Goal: Information Seeking & Learning: Learn about a topic

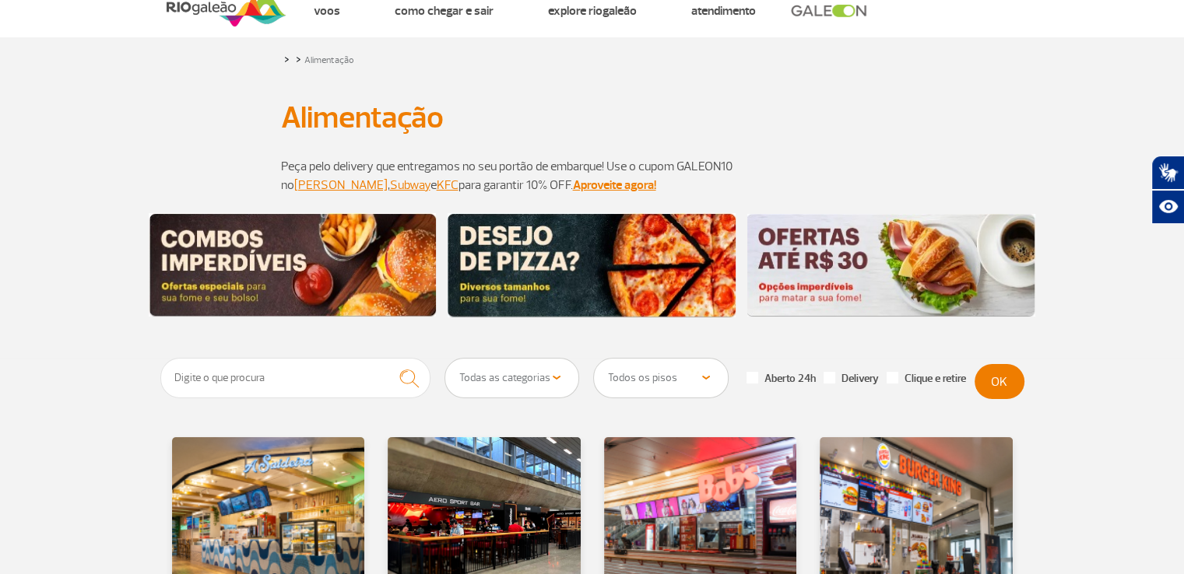
scroll to position [78, 0]
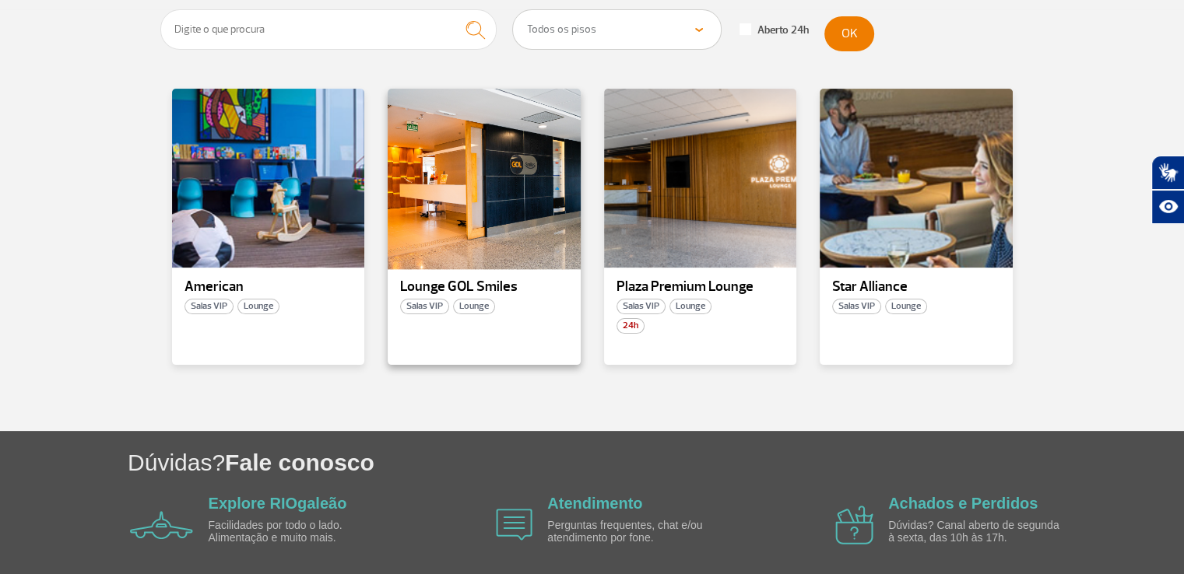
scroll to position [234, 0]
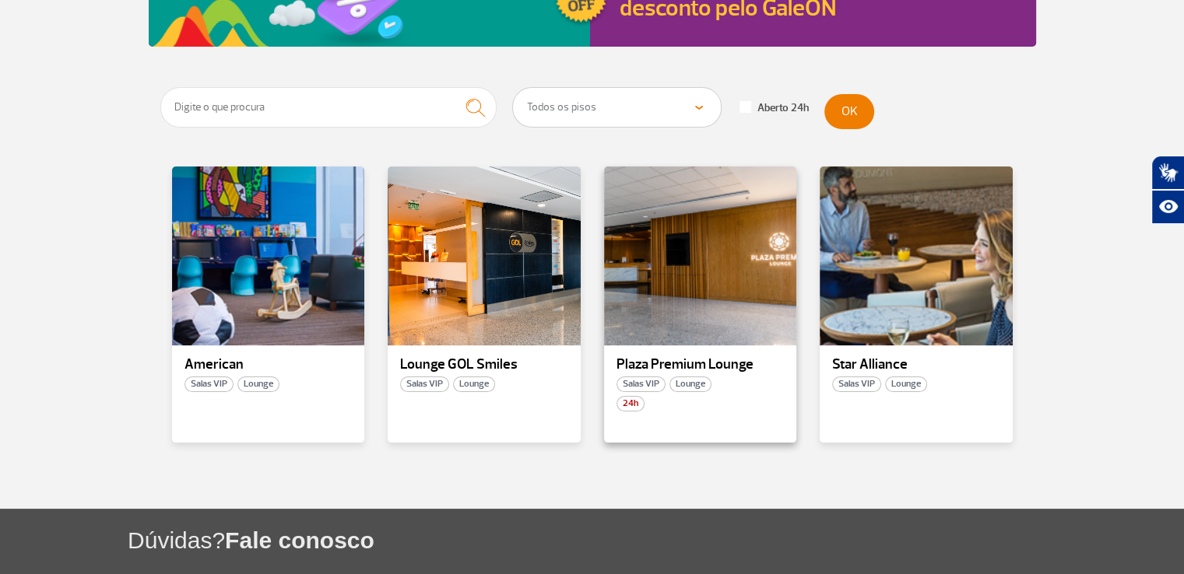
drag, startPoint x: 648, startPoint y: 269, endPoint x: 637, endPoint y: 353, distance: 84.7
click at [637, 353] on div "Plaza Premium Lounge Salas VIP Lounge 24h" at bounding box center [700, 305] width 193 height 276
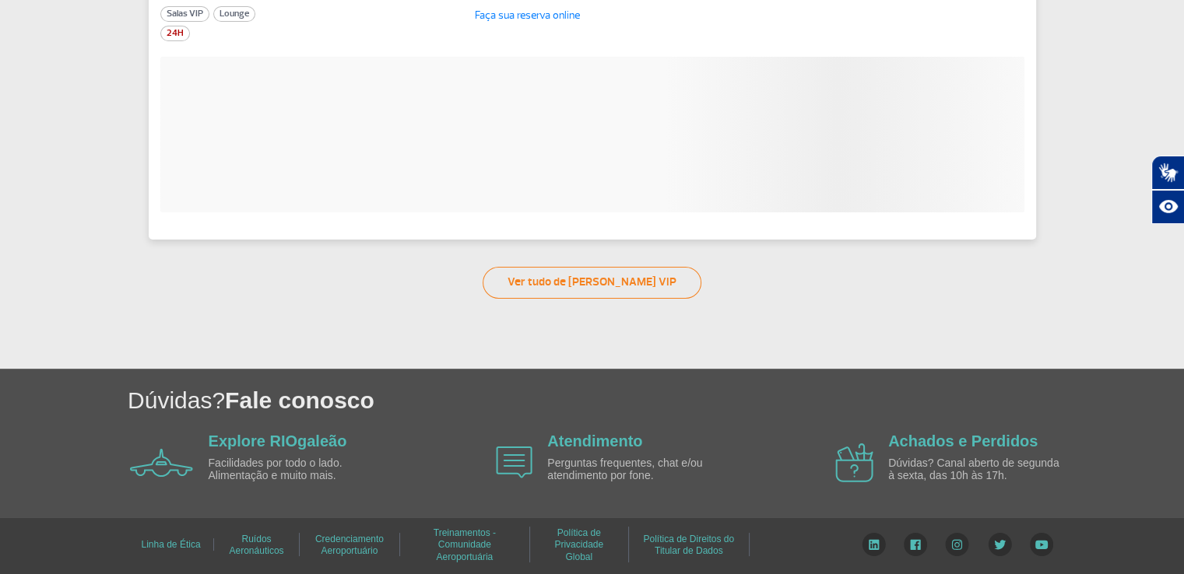
scroll to position [3, 0]
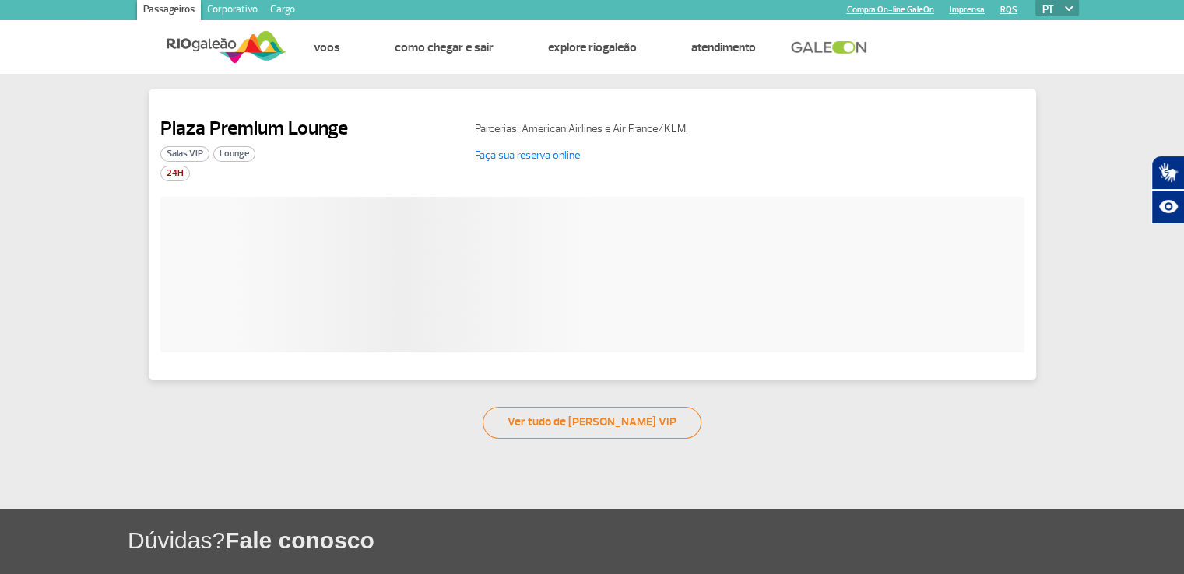
click at [682, 300] on div at bounding box center [592, 275] width 864 height 156
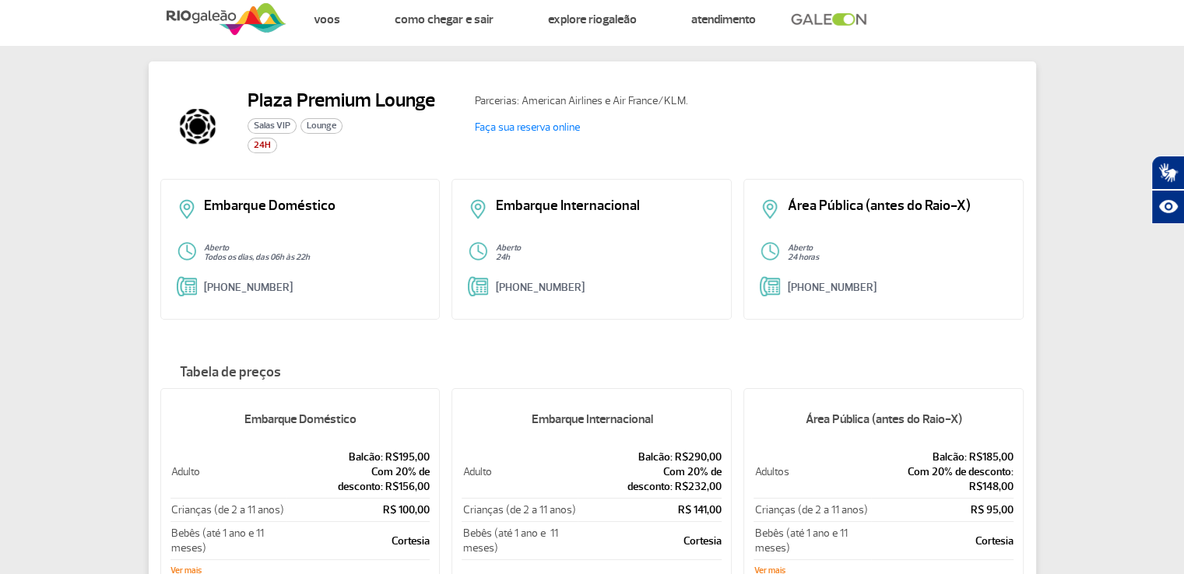
scroll to position [109, 0]
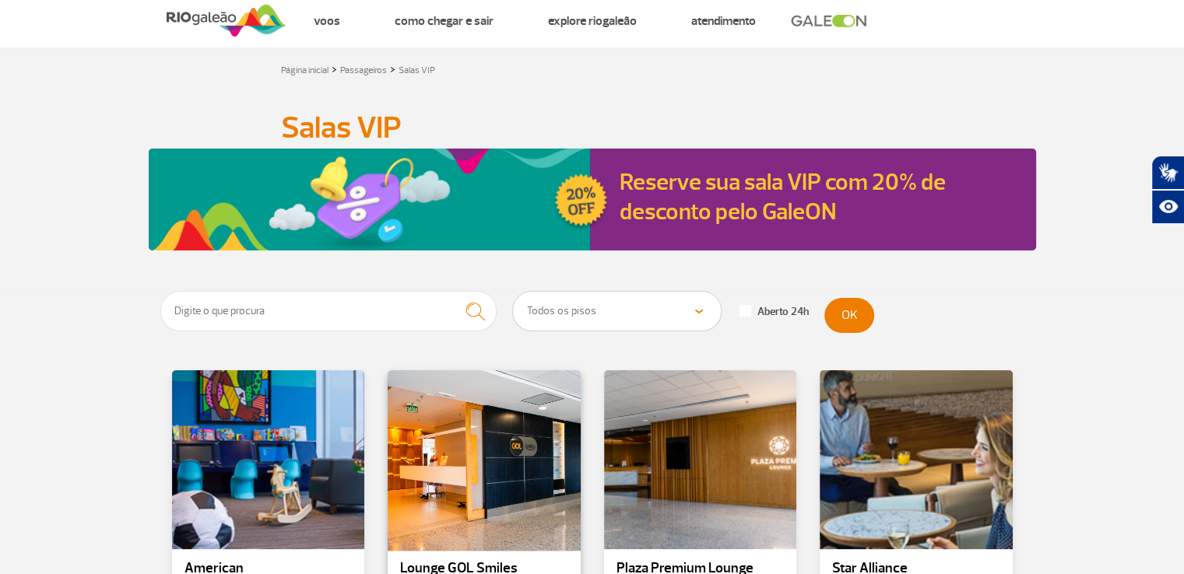
scroll to position [185, 0]
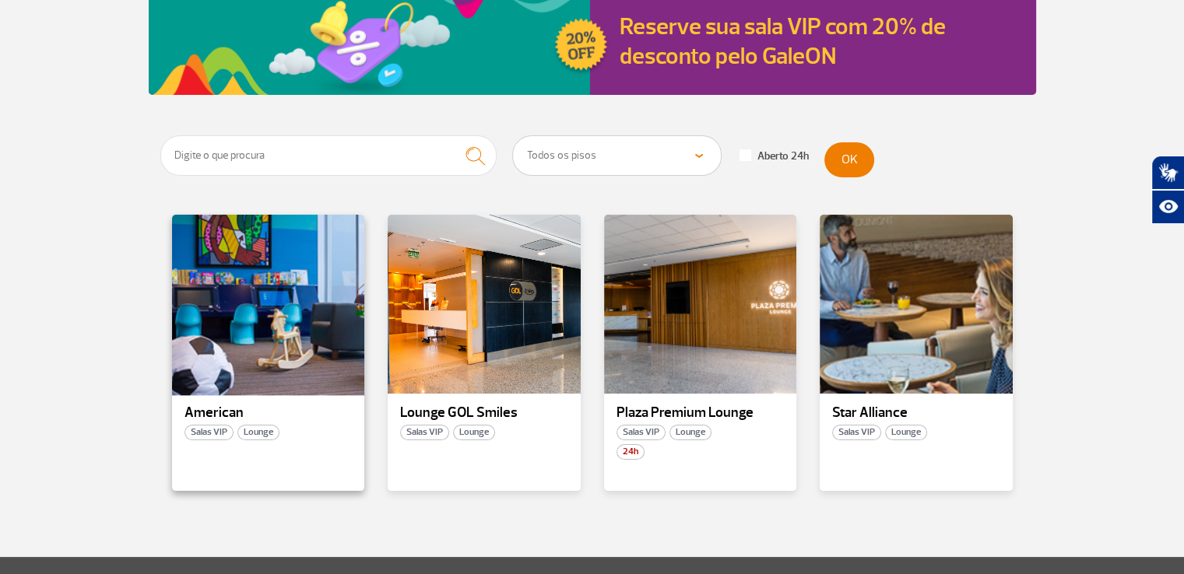
drag, startPoint x: 254, startPoint y: 322, endPoint x: 219, endPoint y: 327, distance: 35.3
click at [219, 327] on div at bounding box center [268, 304] width 196 height 183
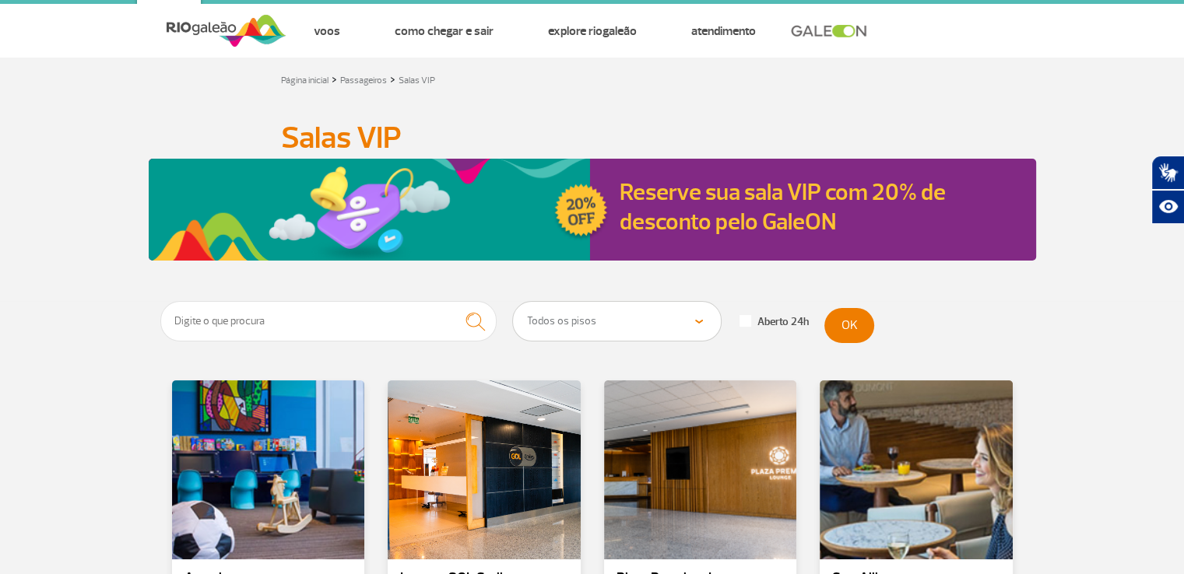
scroll to position [30, 0]
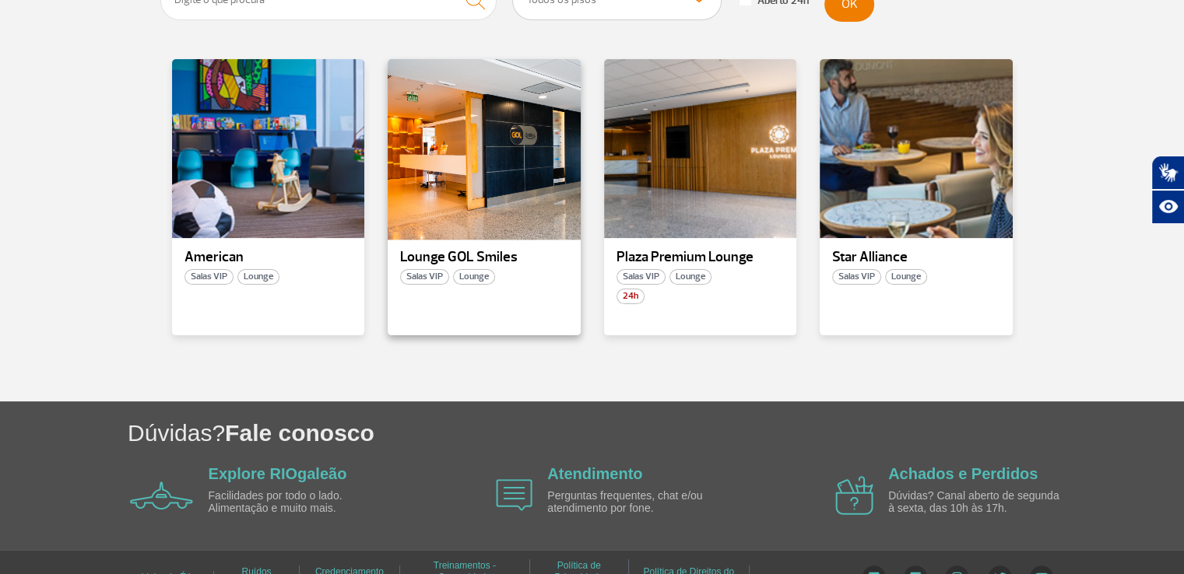
click at [497, 208] on div at bounding box center [484, 149] width 196 height 183
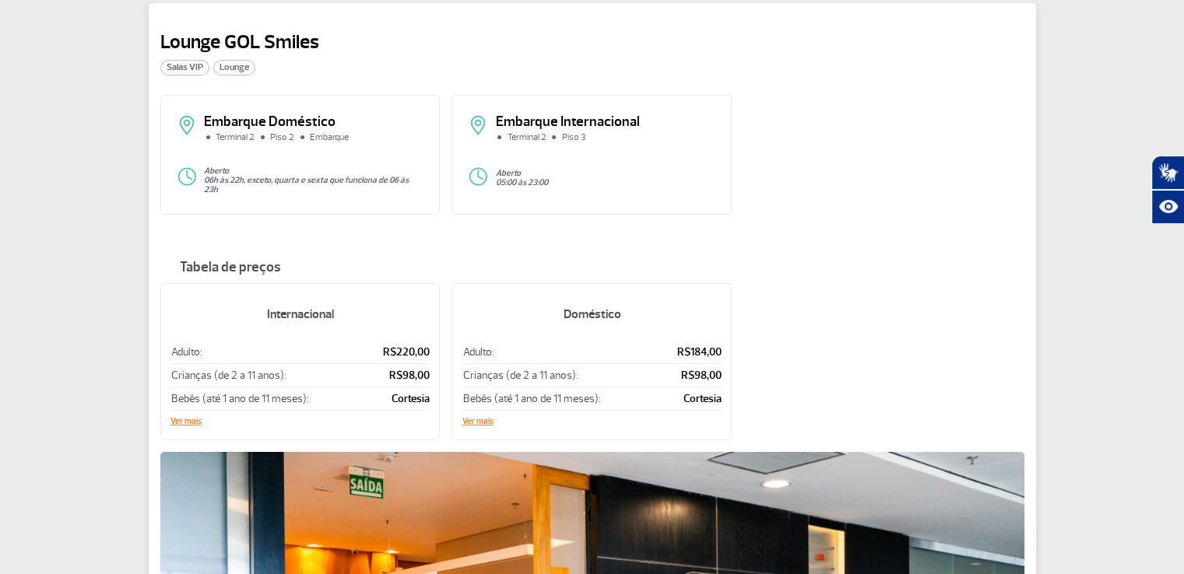
scroll to position [79, 0]
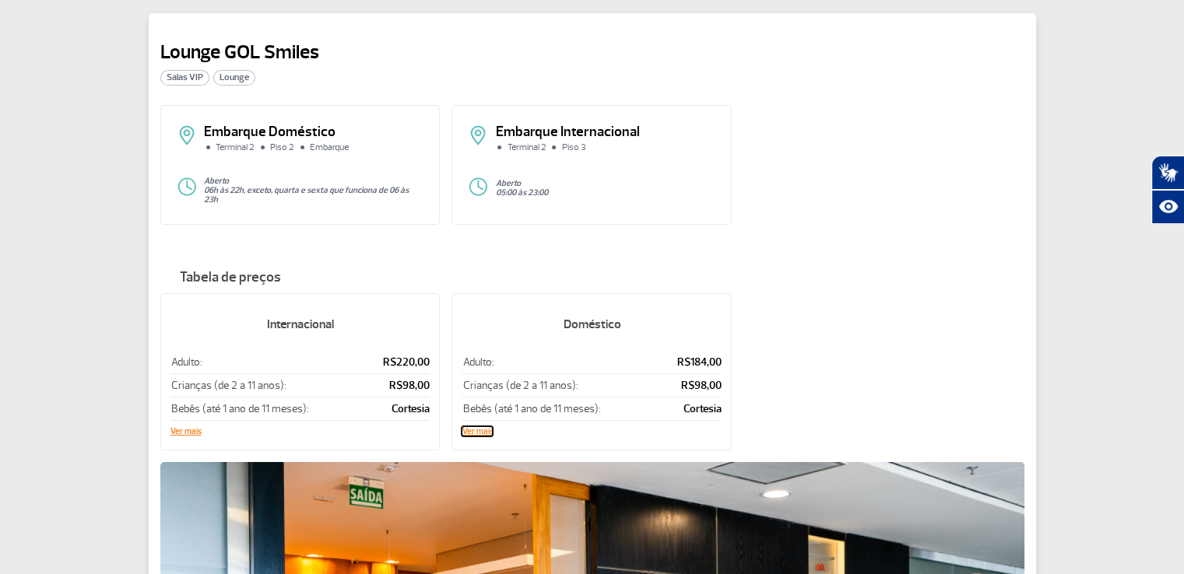
click at [474, 427] on button "Ver mais" at bounding box center [477, 431] width 31 height 9
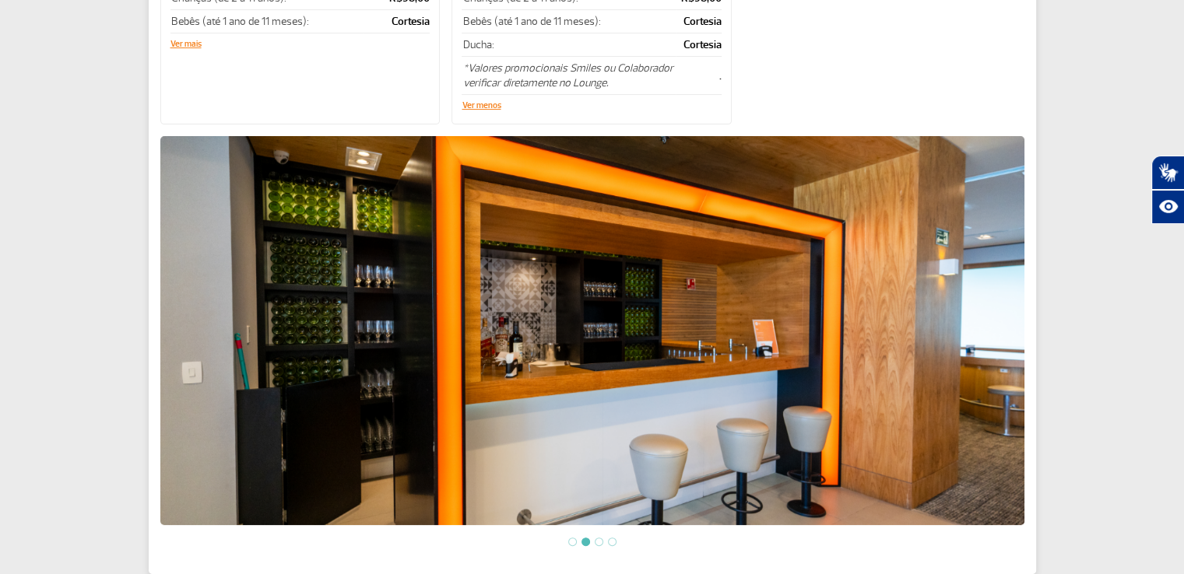
scroll to position [796, 0]
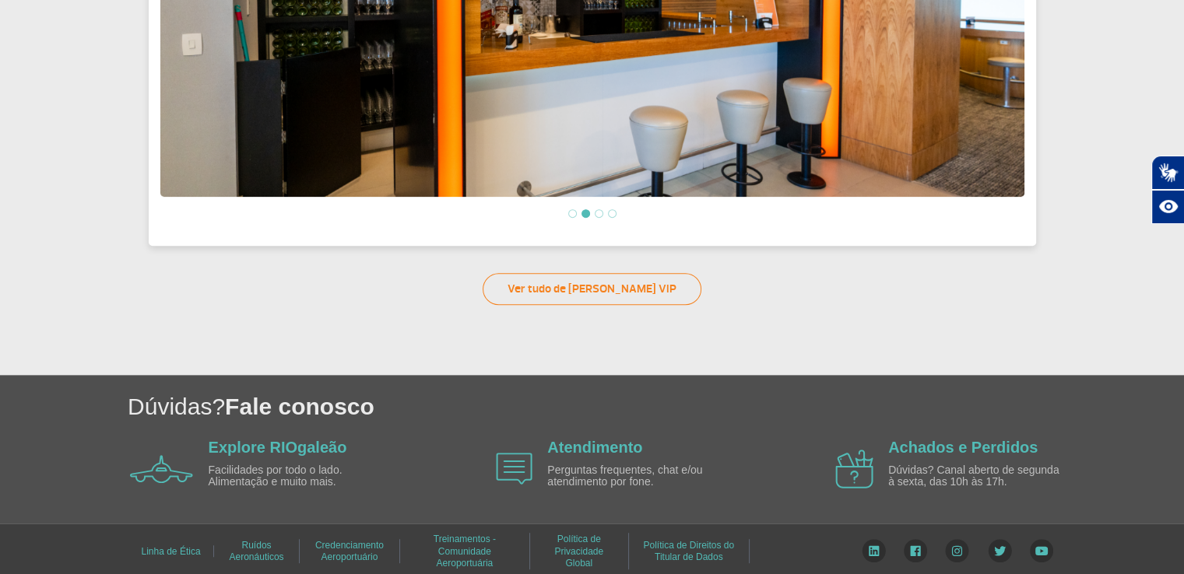
click at [564, 455] on div "Atendimento Perguntas frequentes, chat e/ou atendimento por fone." at bounding box center [636, 468] width 179 height 63
click at [610, 284] on link "Ver tudo de [PERSON_NAME] VIP" at bounding box center [592, 289] width 219 height 32
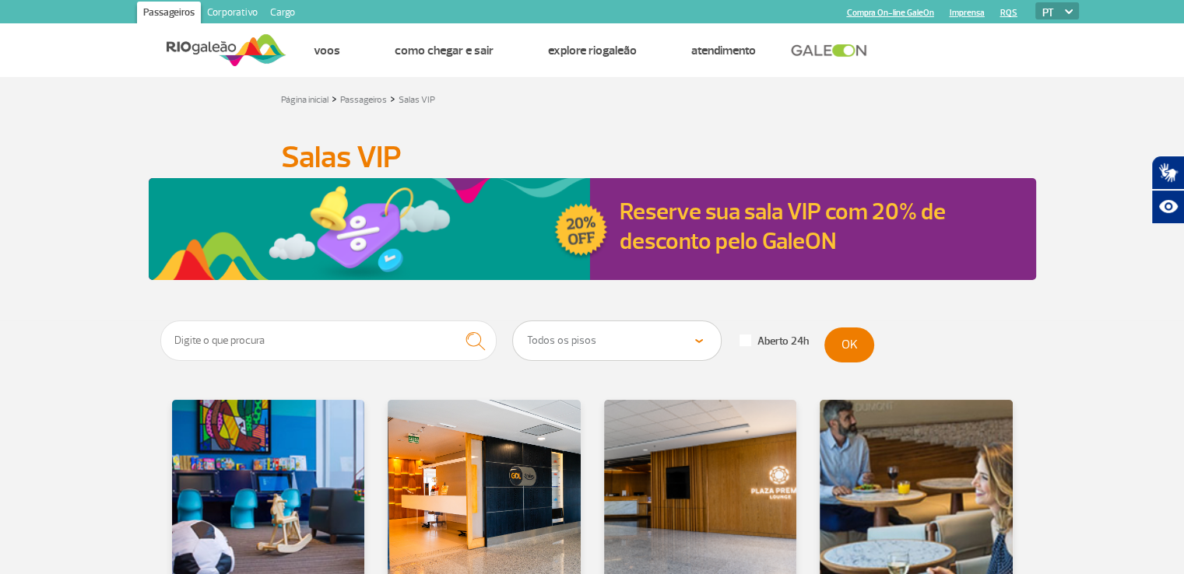
scroll to position [107, 0]
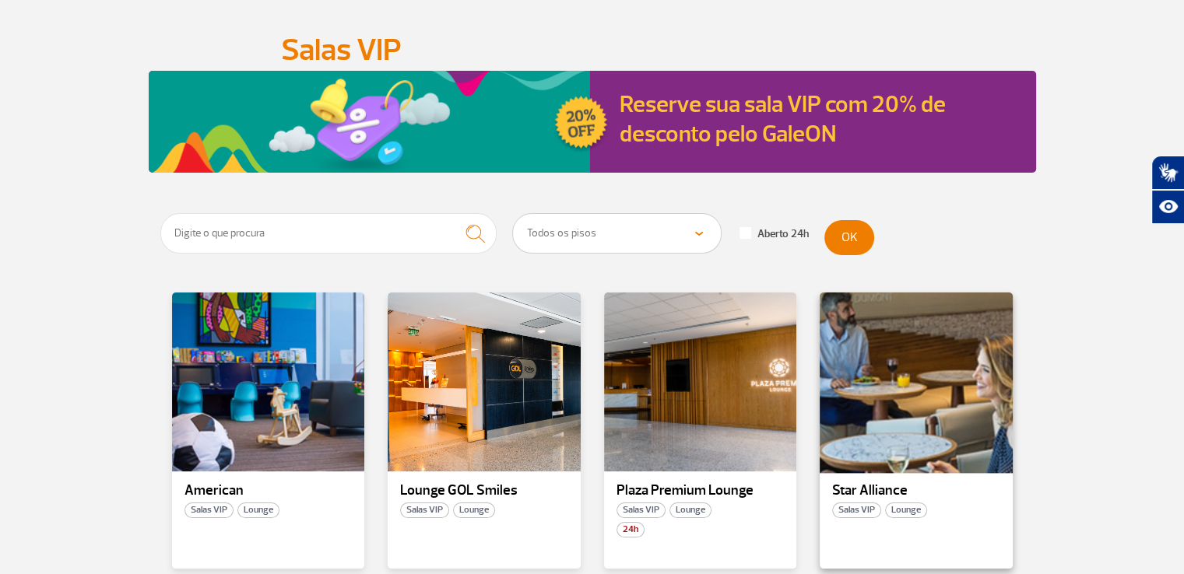
click at [911, 399] on div at bounding box center [916, 382] width 196 height 183
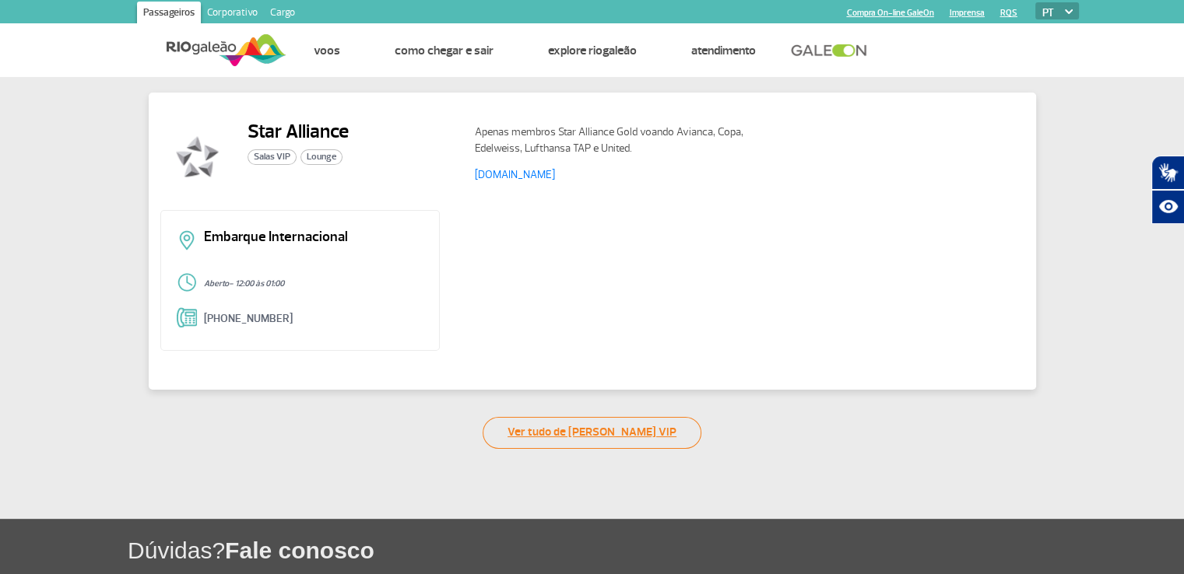
click at [542, 434] on link "Ver tudo de [PERSON_NAME] VIP" at bounding box center [592, 433] width 219 height 32
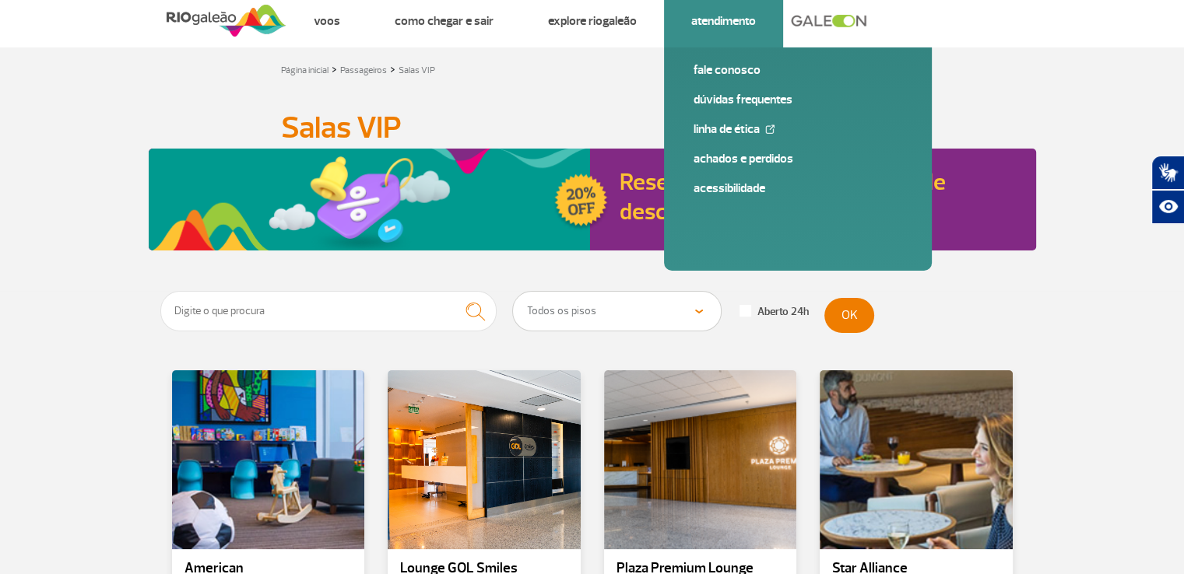
scroll to position [83, 0]
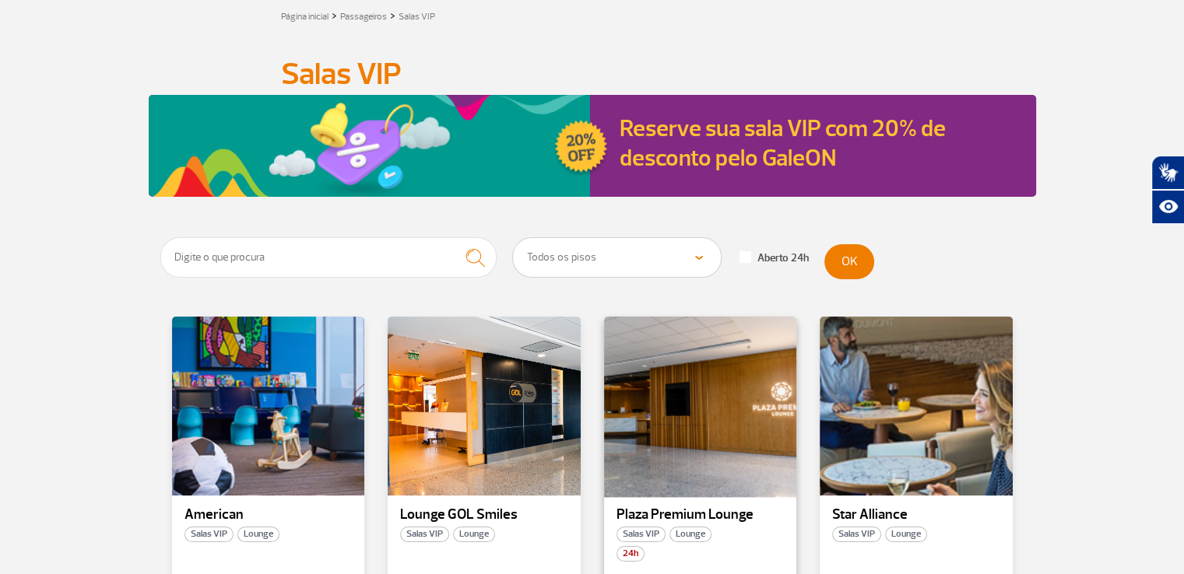
click at [694, 336] on div at bounding box center [700, 406] width 196 height 183
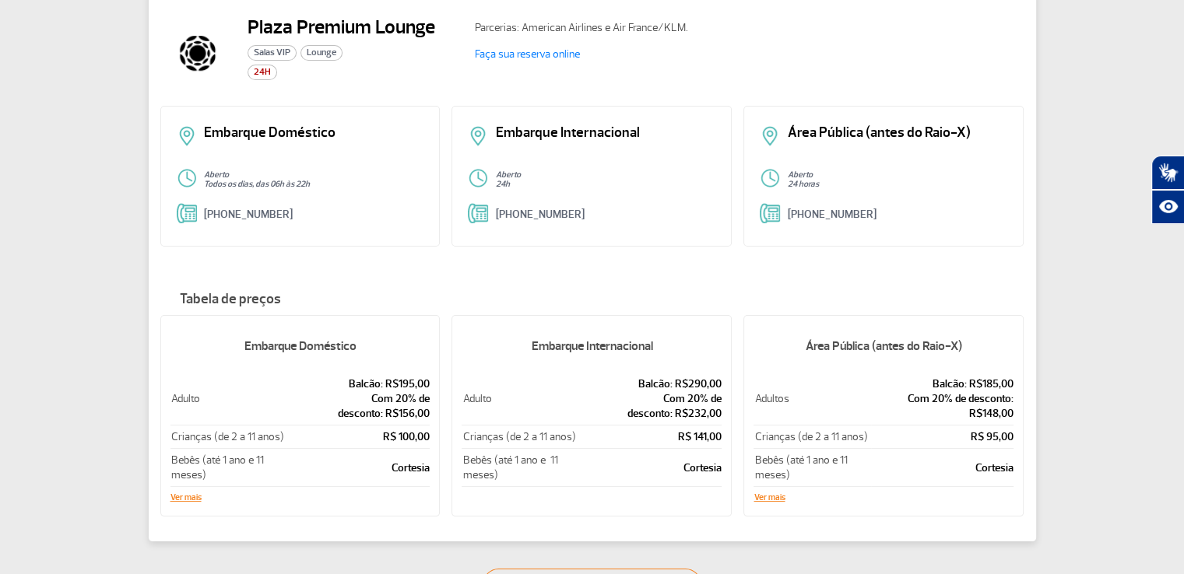
scroll to position [139, 0]
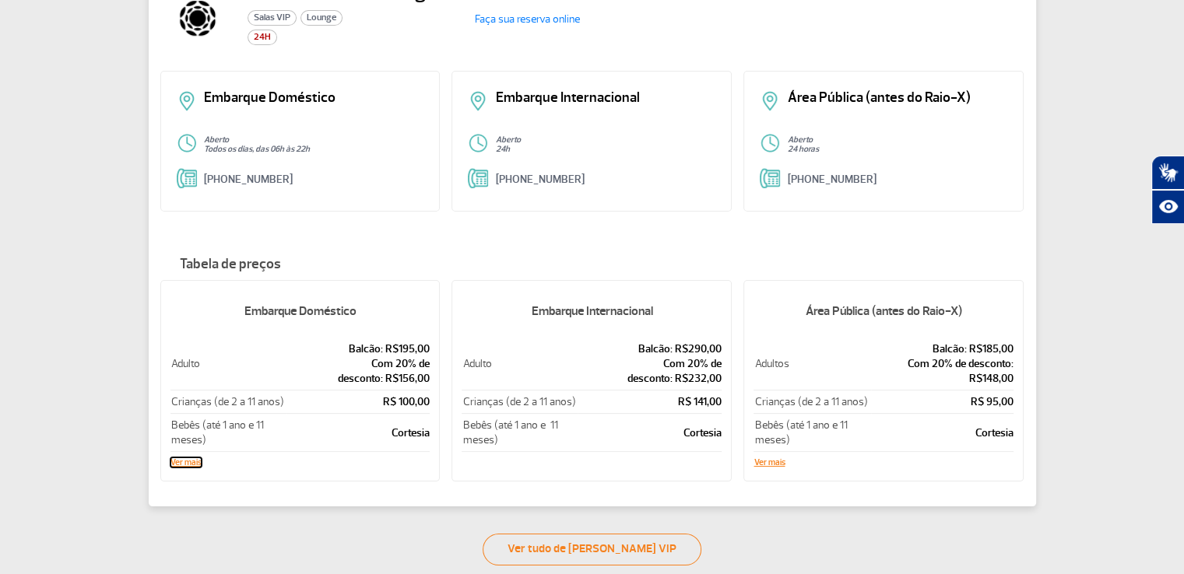
click at [185, 461] on button "Ver mais" at bounding box center [185, 462] width 31 height 9
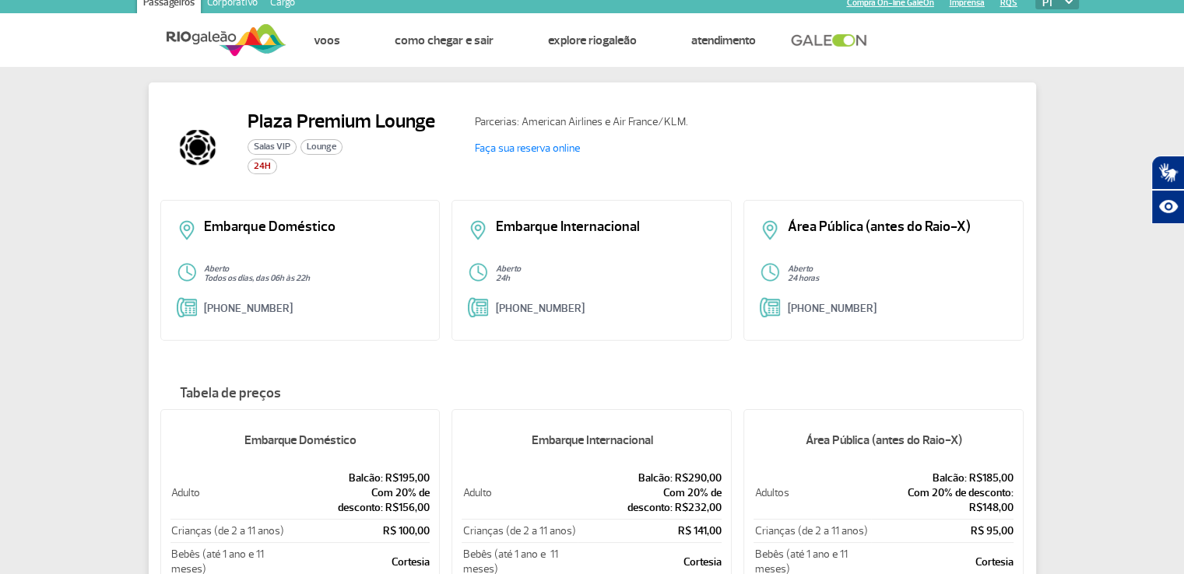
scroll to position [0, 0]
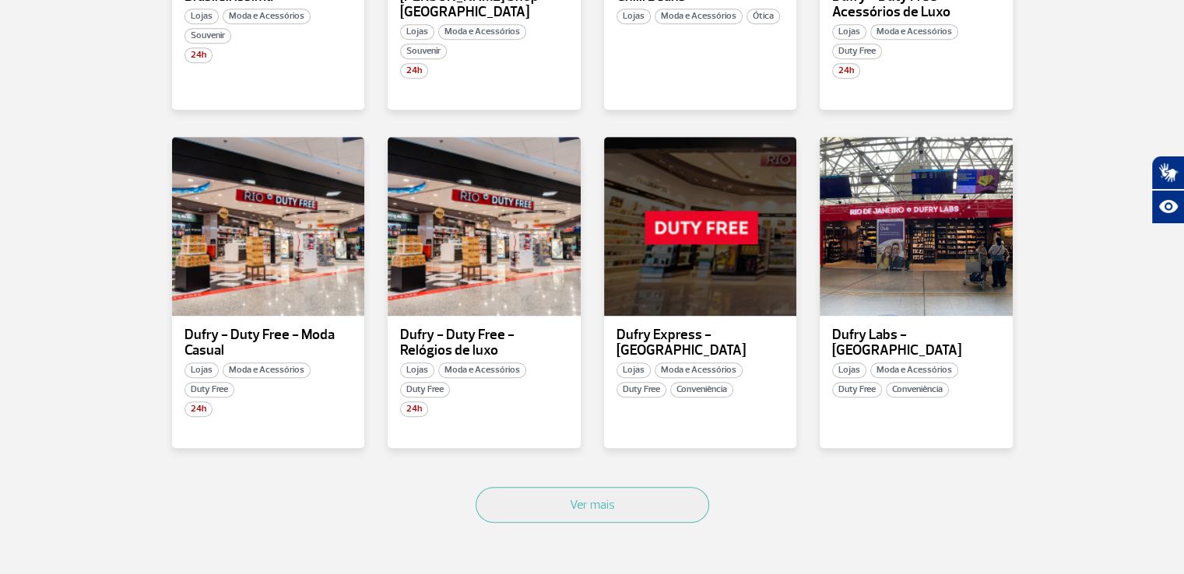
scroll to position [934, 0]
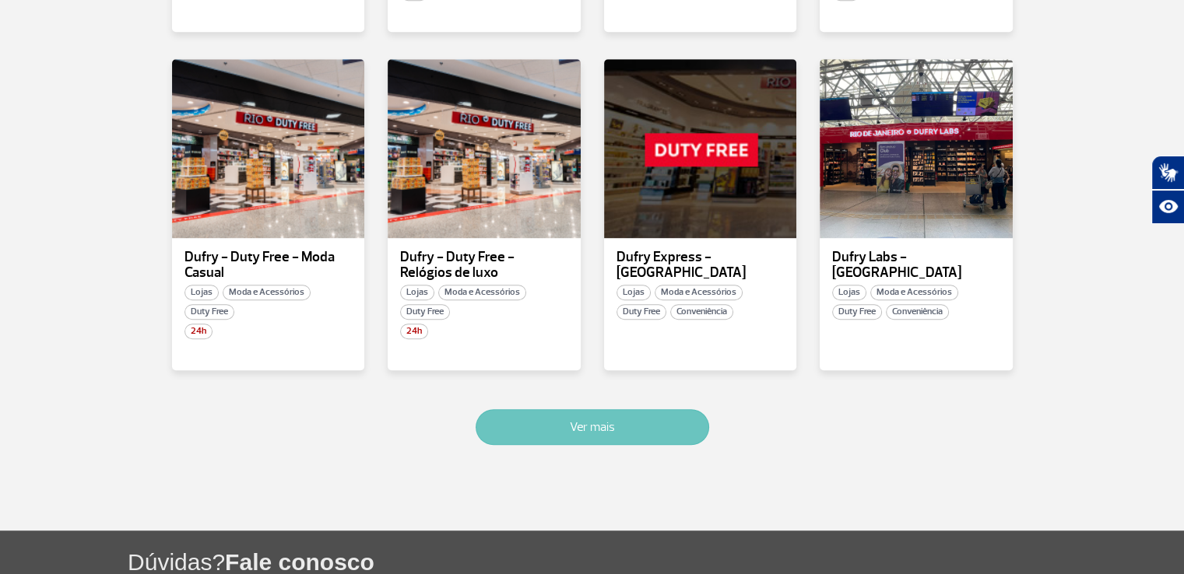
click at [653, 424] on button "Ver mais" at bounding box center [593, 427] width 234 height 36
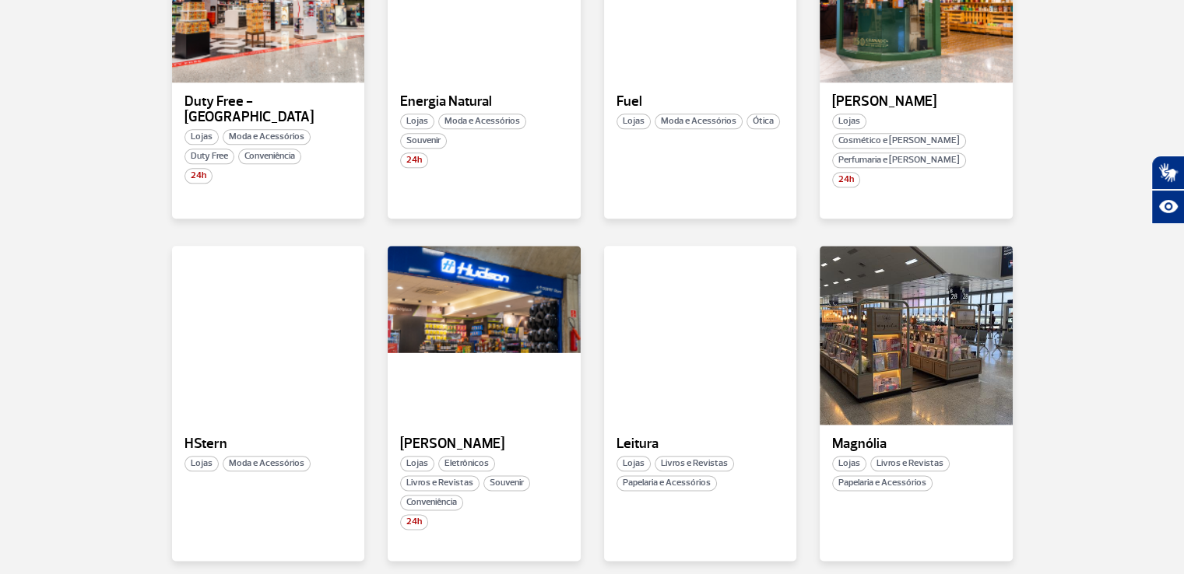
scroll to position [1919, 0]
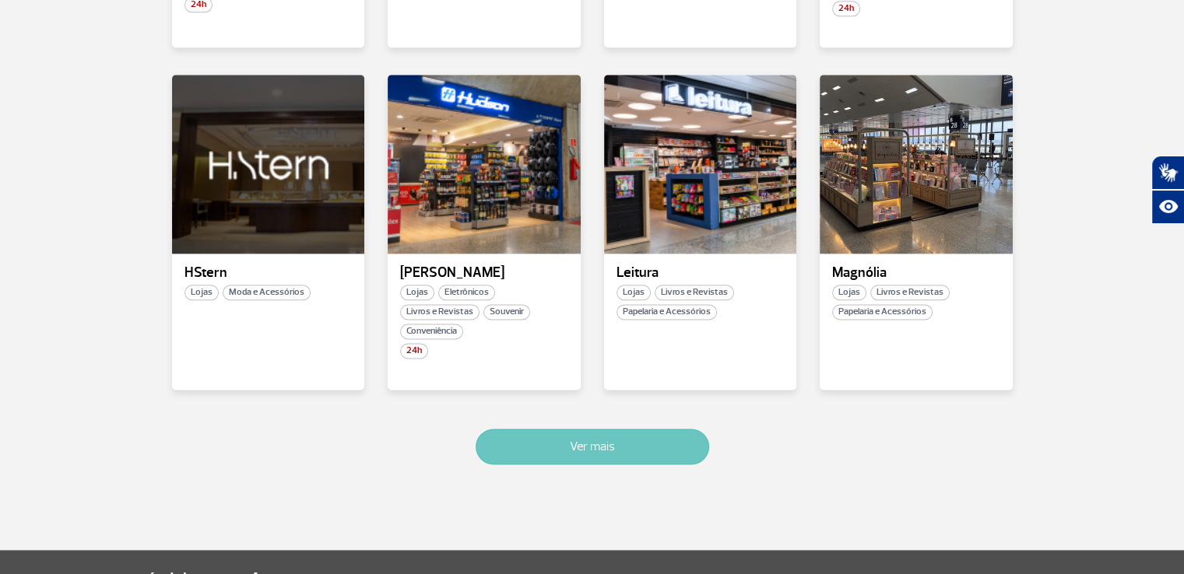
click at [646, 429] on button "Ver mais" at bounding box center [593, 447] width 234 height 36
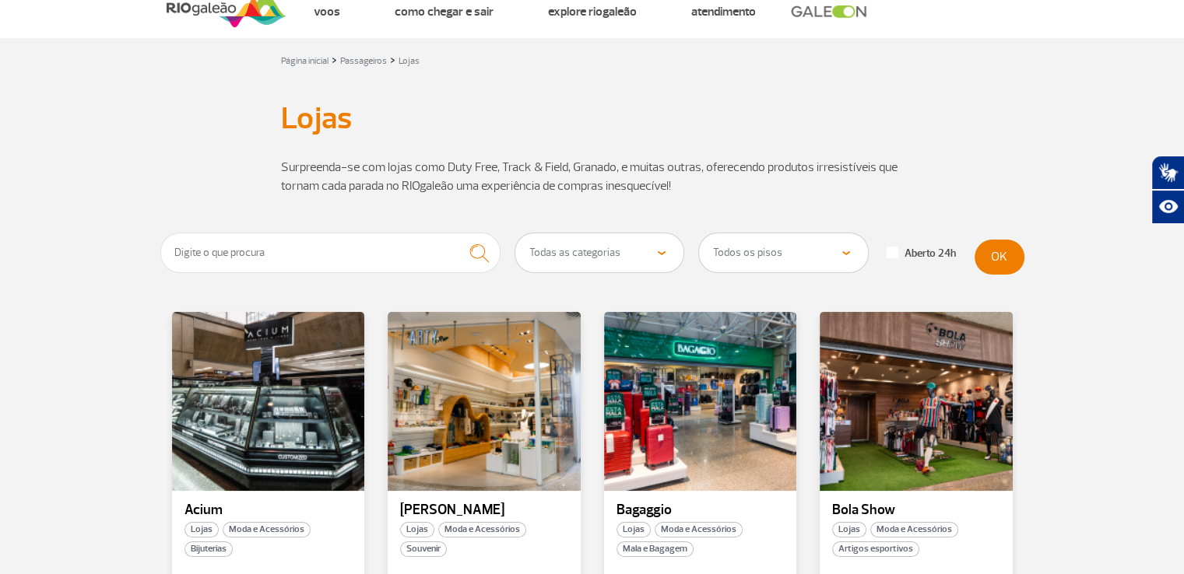
scroll to position [0, 0]
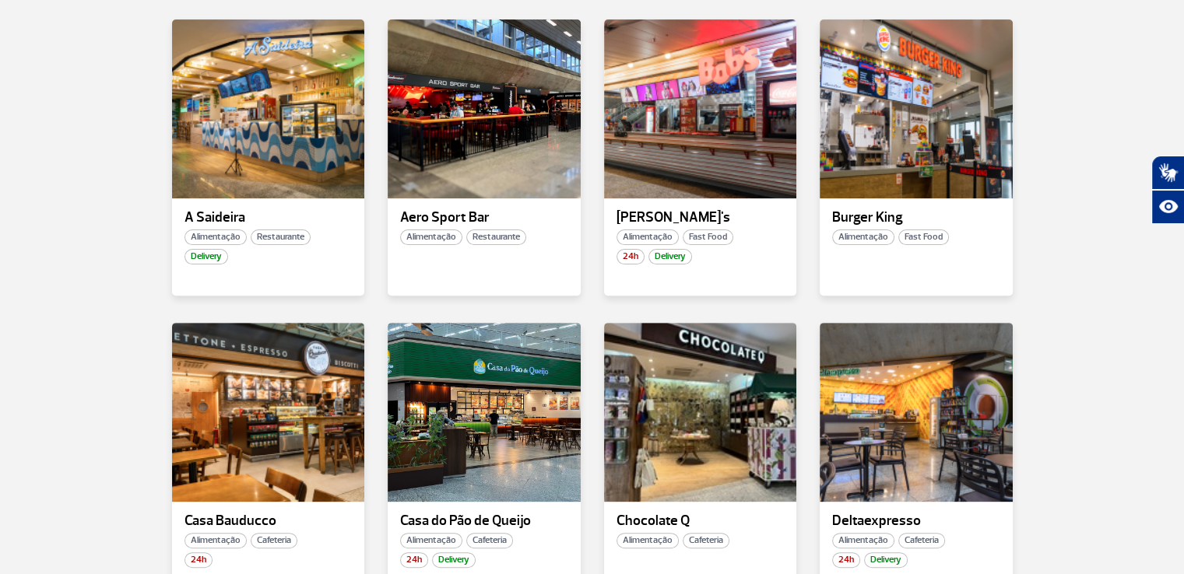
scroll to position [467, 0]
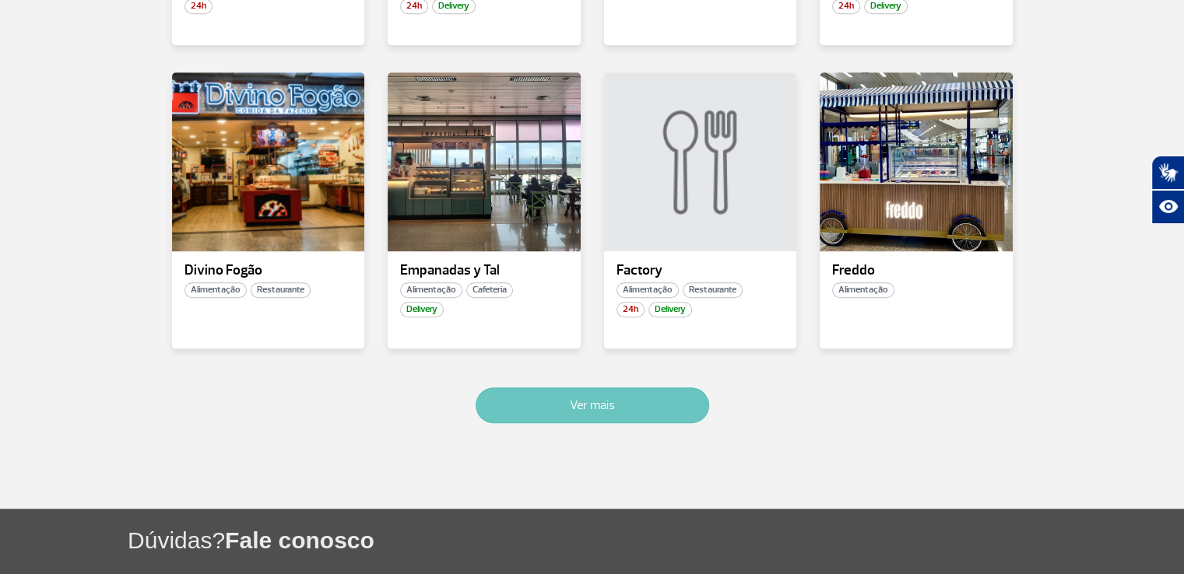
drag, startPoint x: 608, startPoint y: 406, endPoint x: 582, endPoint y: 390, distance: 30.0
click at [608, 406] on button "Ver mais" at bounding box center [593, 406] width 234 height 36
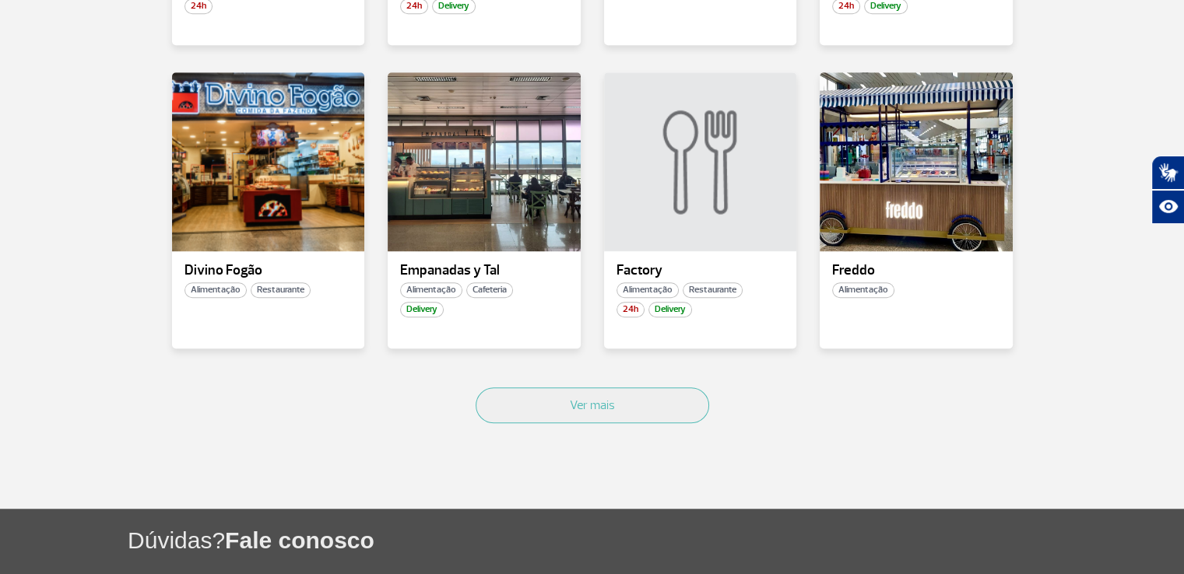
scroll to position [1941, 0]
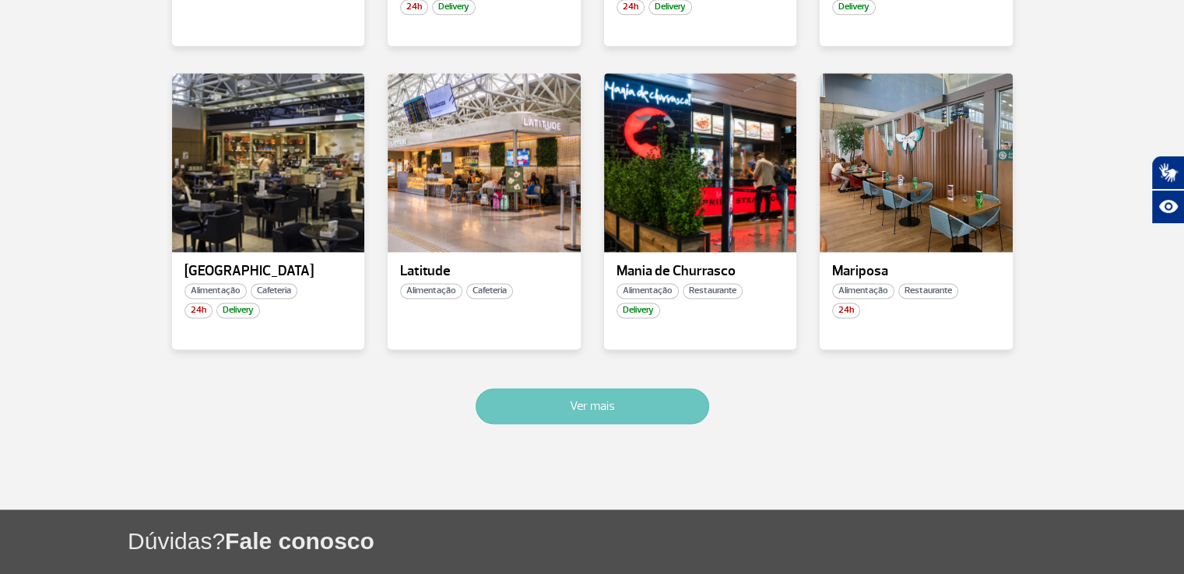
click at [625, 392] on button "Ver mais" at bounding box center [593, 406] width 234 height 36
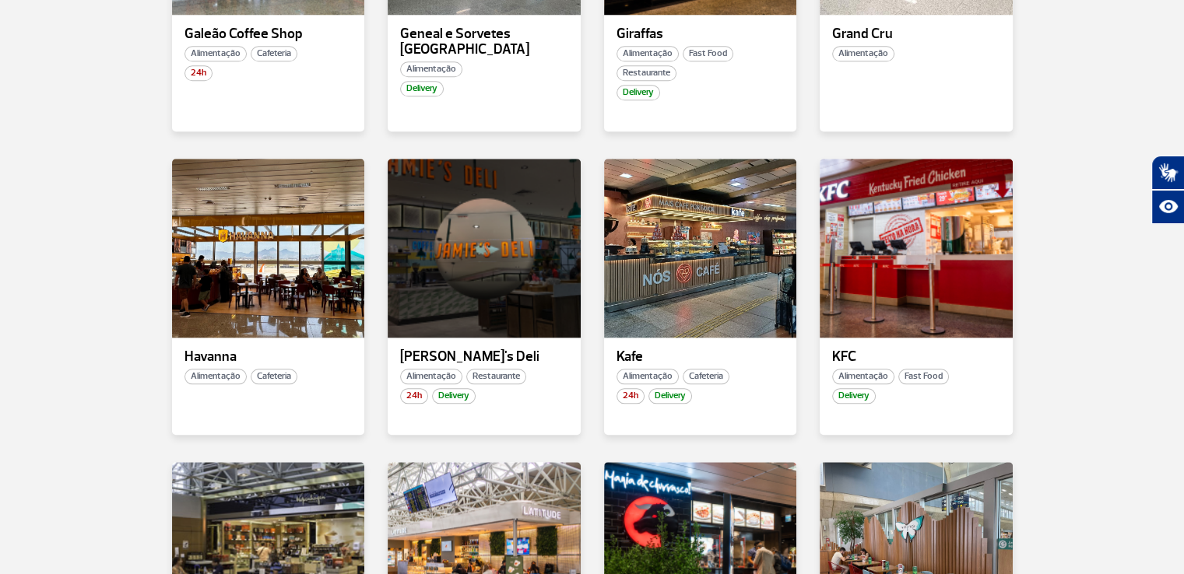
scroll to position [1552, 0]
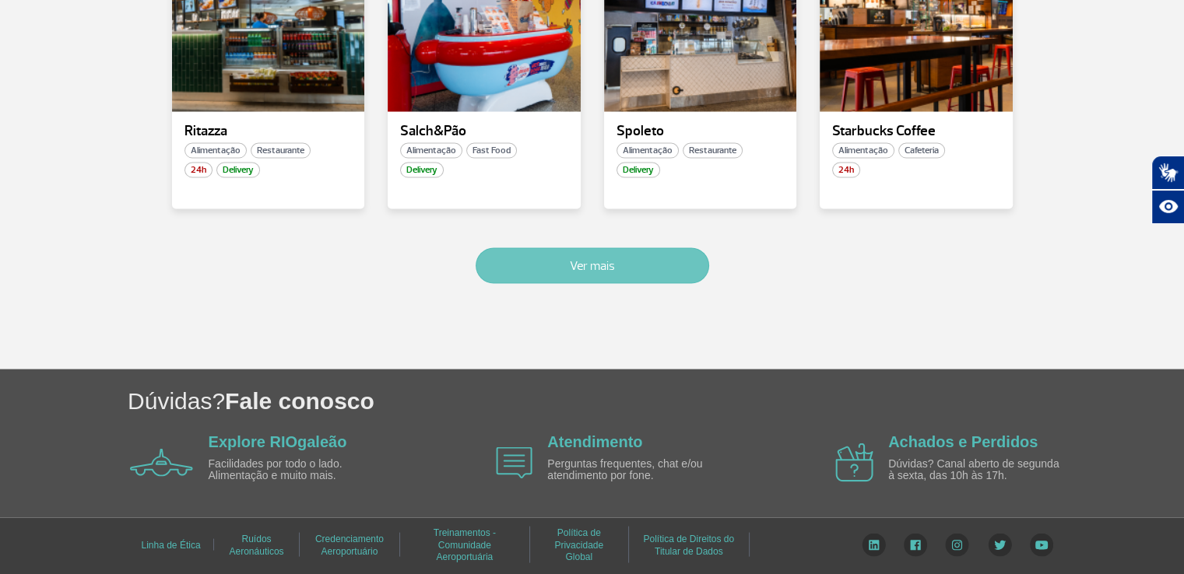
click at [640, 257] on button "Ver mais" at bounding box center [593, 266] width 234 height 36
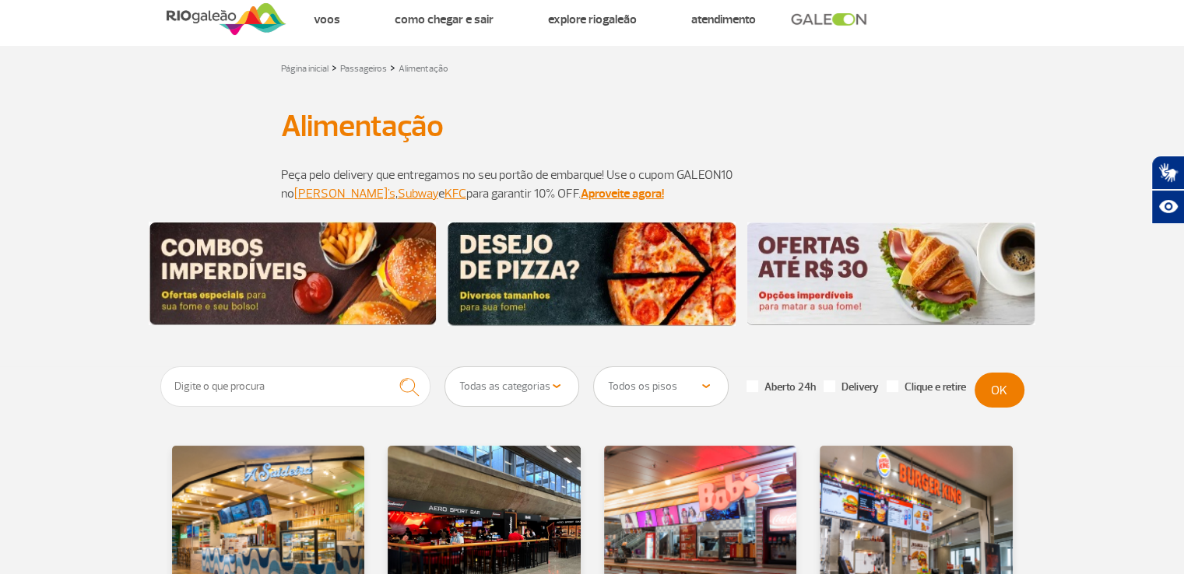
scroll to position [0, 0]
